Goal: Task Accomplishment & Management: Manage account settings

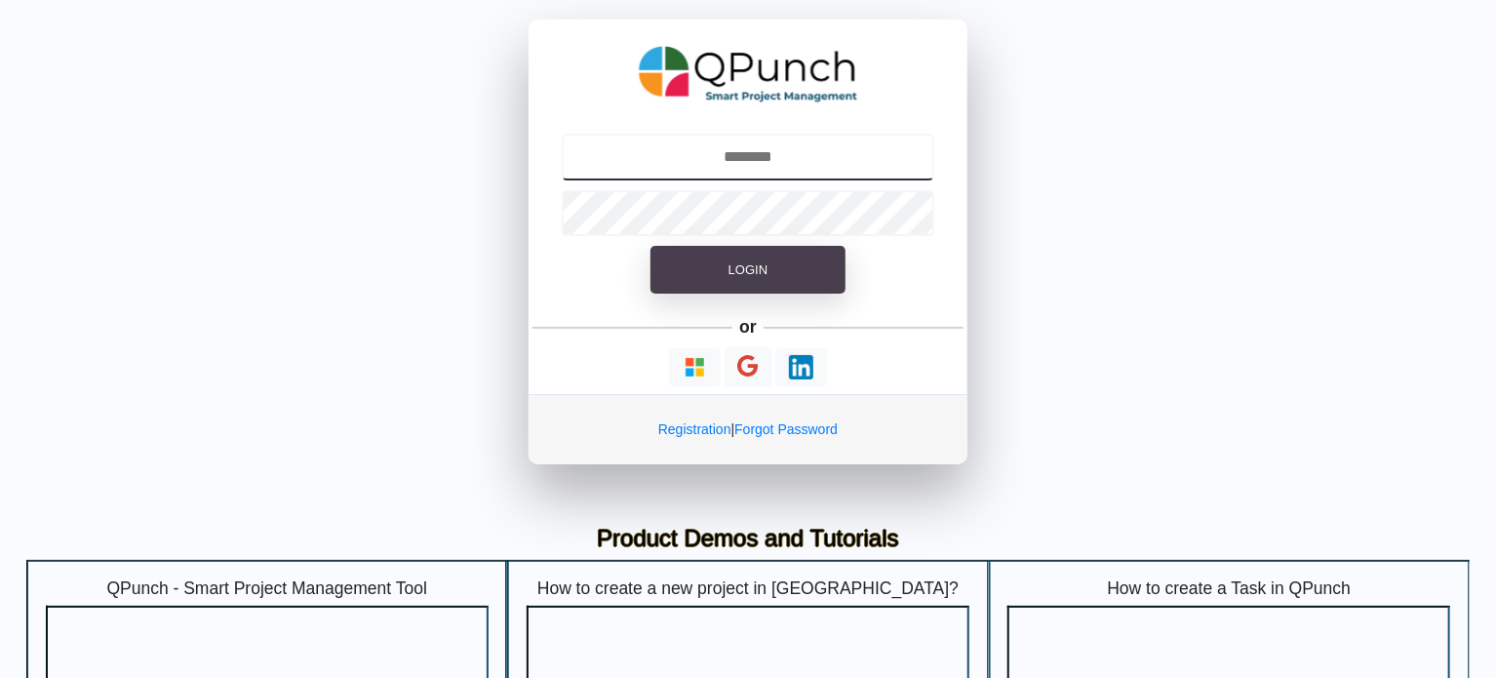
type input "**********"
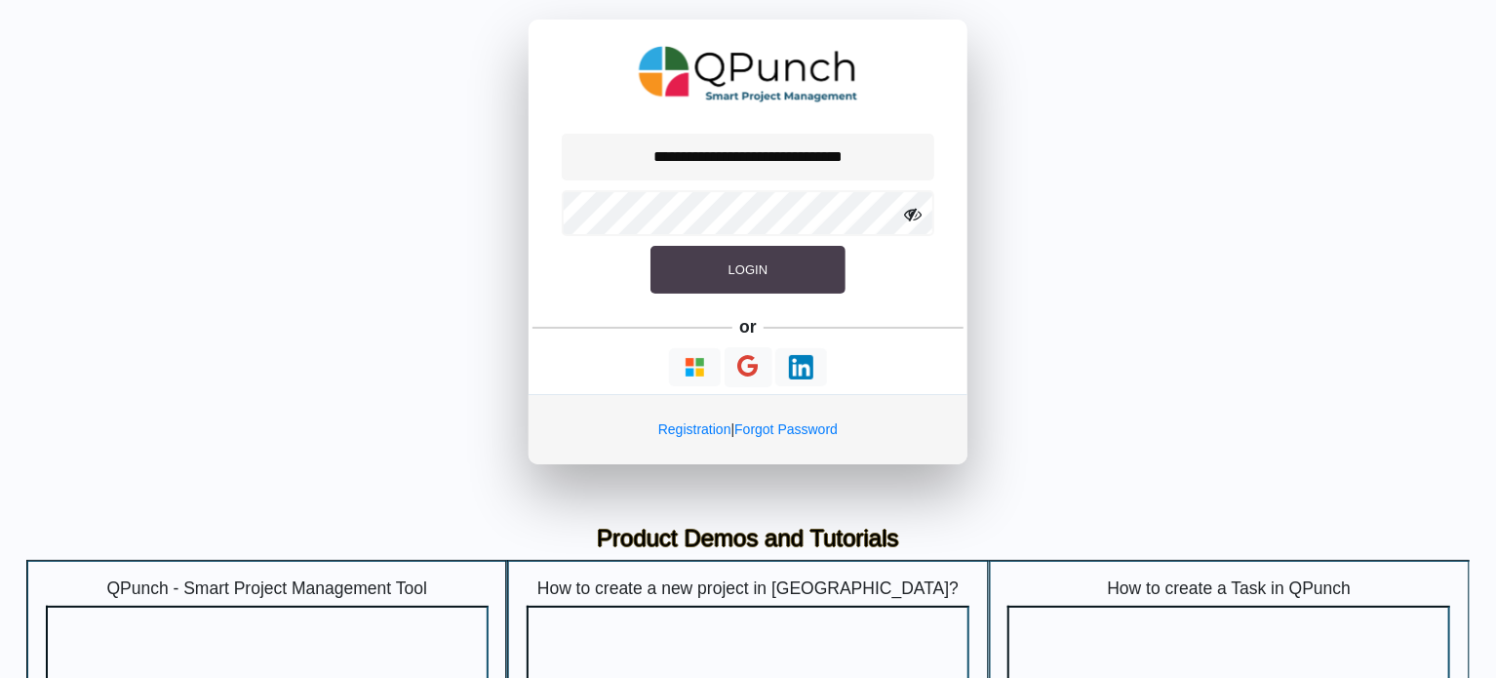
click at [717, 268] on button "Login" at bounding box center [748, 270] width 195 height 49
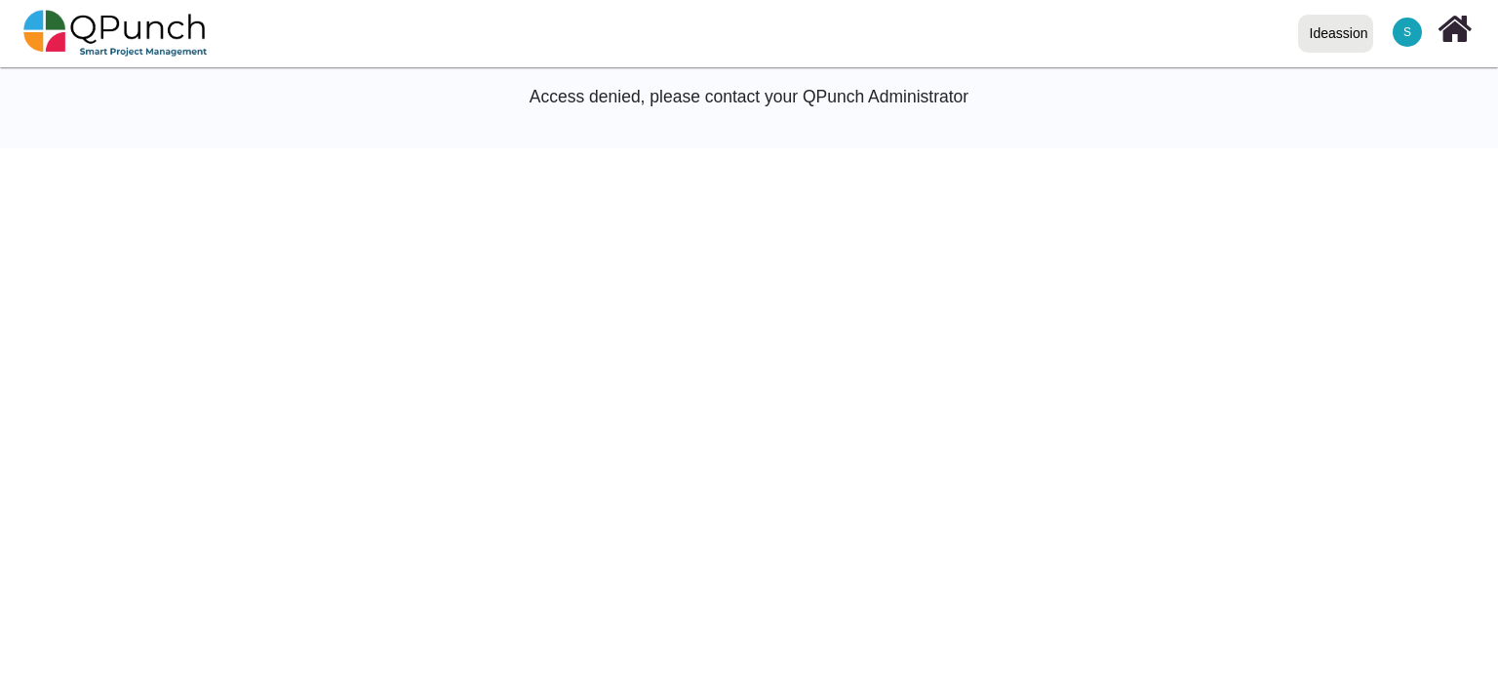
click at [382, 148] on html "Ideassion Ideassion 0 Test S Subscription Settings Dynamic Report Leave Applica…" at bounding box center [749, 74] width 1498 height 148
